Goal: Find specific page/section: Find specific page/section

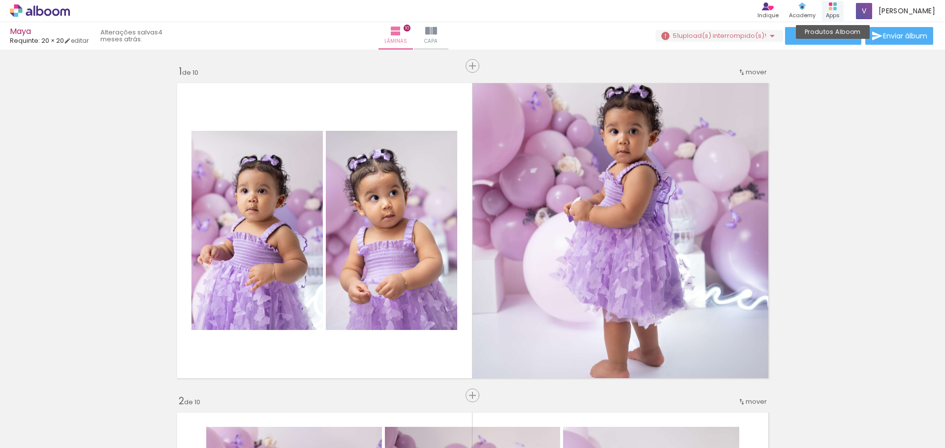
click at [836, 7] on rect at bounding box center [834, 8] width 3 height 3
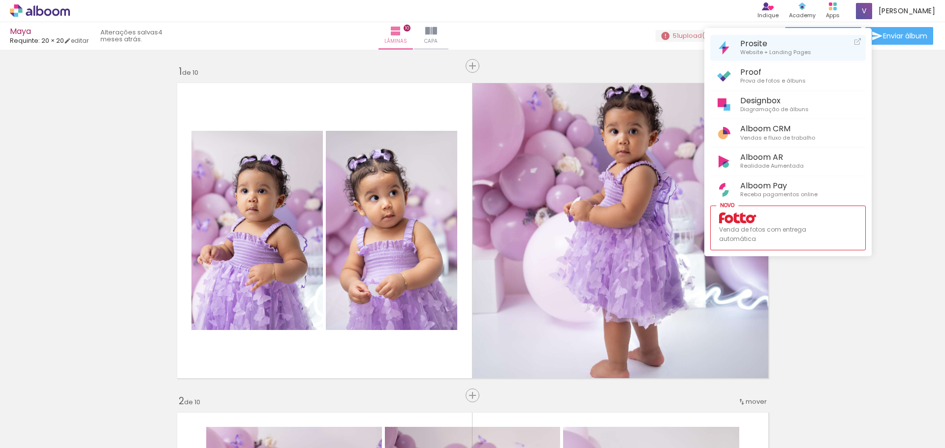
click at [777, 49] on span "Website + Landing Pages" at bounding box center [775, 52] width 71 height 9
